Goal: Information Seeking & Learning: Learn about a topic

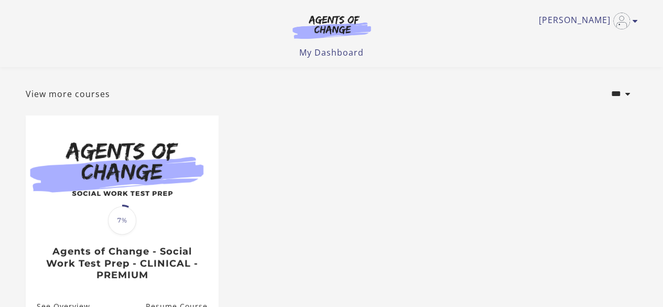
scroll to position [44, 0]
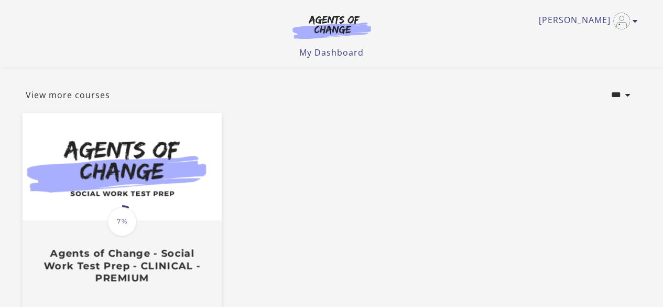
click at [183, 227] on div "Translation missing: en.liquid.partials.dashboard_course_card.progress_descript…" at bounding box center [121, 252] width 199 height 62
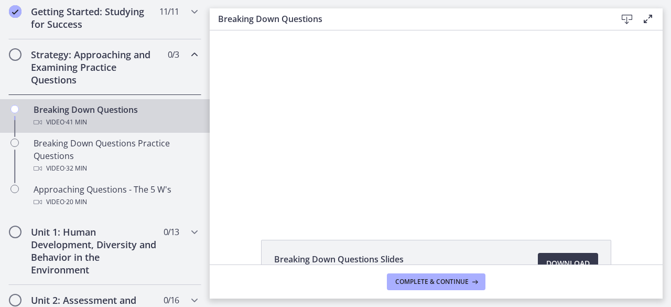
scroll to position [214, 0]
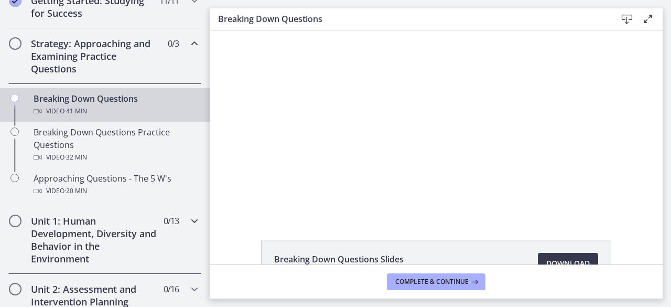
click at [188, 214] on icon "Chapters" at bounding box center [194, 220] width 13 height 13
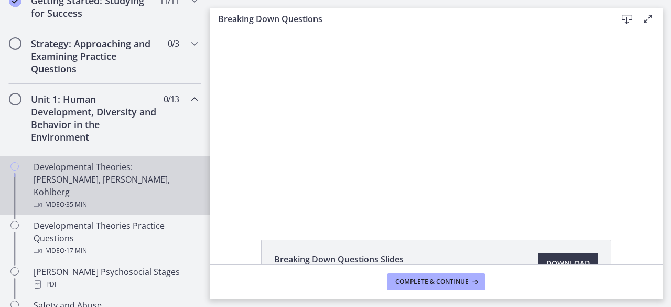
click at [142, 174] on div "Developmental Theories: [PERSON_NAME], [PERSON_NAME], Kohlberg Video · 35 min" at bounding box center [116, 185] width 164 height 50
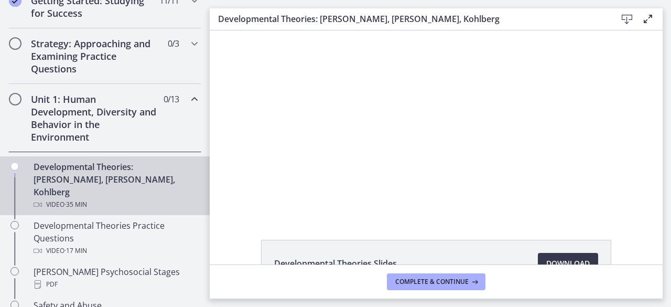
scroll to position [56, 0]
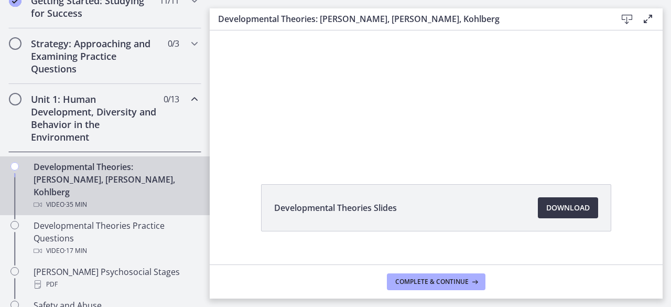
click at [565, 210] on span "Download Opens in a new window" at bounding box center [568, 207] width 44 height 13
